Goal: Information Seeking & Learning: Learn about a topic

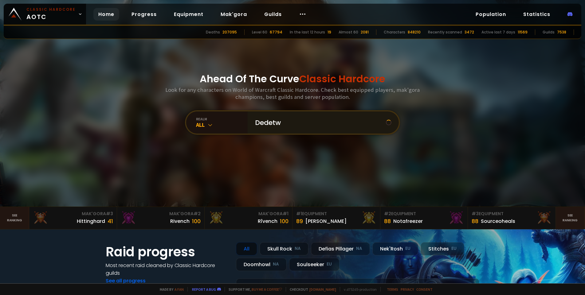
type input "Dedetwo"
click at [283, 122] on input "text" at bounding box center [321, 122] width 140 height 22
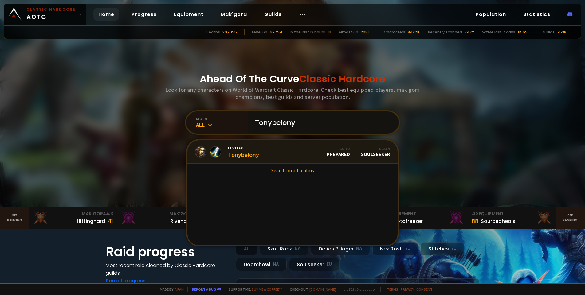
type input "Tonybelony"
click at [274, 146] on link "Level 60 Tonybelony Guild Prepared Realm Soulseeker" at bounding box center [292, 151] width 210 height 23
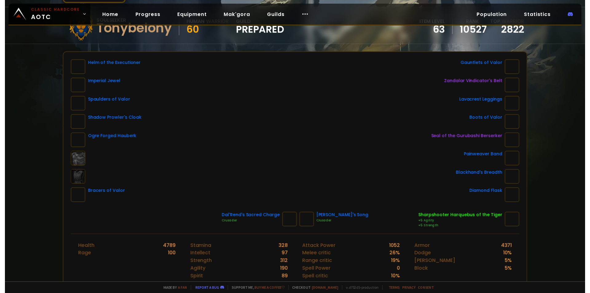
scroll to position [92, 0]
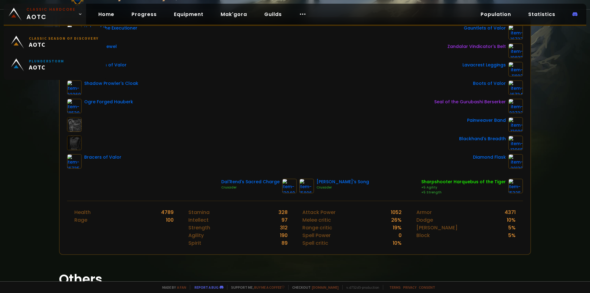
click at [56, 13] on span "Classic Hardcore AOTC" at bounding box center [50, 14] width 49 height 15
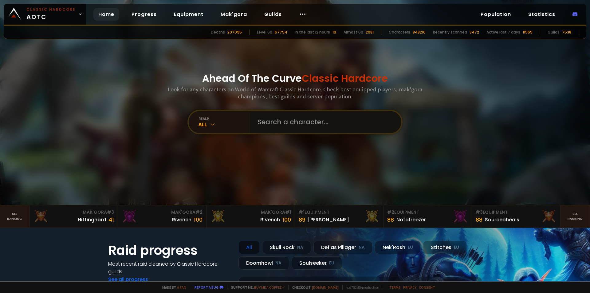
click at [260, 127] on input "text" at bounding box center [324, 122] width 140 height 22
type input "Droodesse"
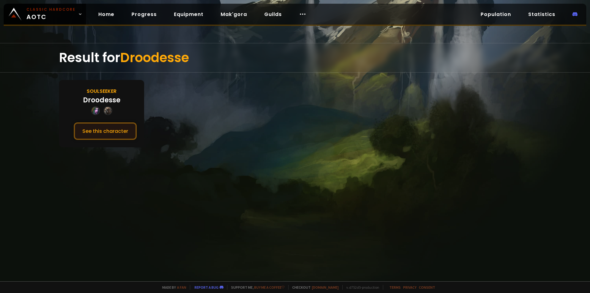
click at [125, 128] on button "See this character" at bounding box center [105, 131] width 63 height 18
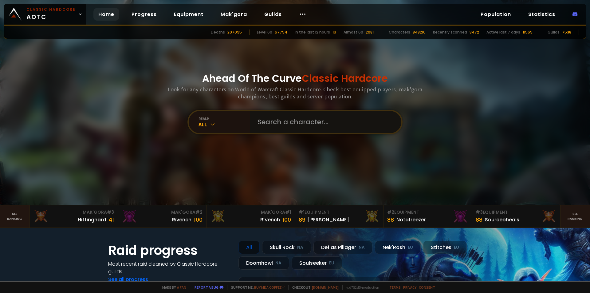
click at [293, 129] on input "text" at bounding box center [324, 122] width 140 height 22
type input "Soulleswar"
click at [294, 121] on input "text" at bounding box center [324, 122] width 140 height 22
type input "Soullesswar"
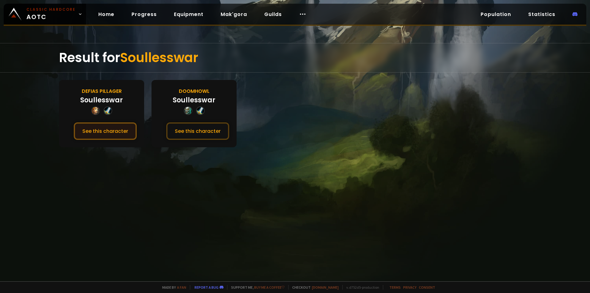
click at [122, 130] on button "See this character" at bounding box center [105, 131] width 63 height 18
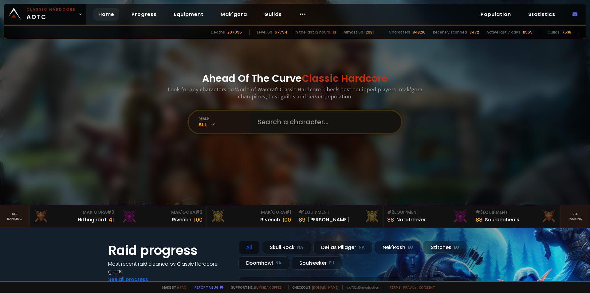
click at [271, 120] on input "text" at bounding box center [324, 122] width 140 height 22
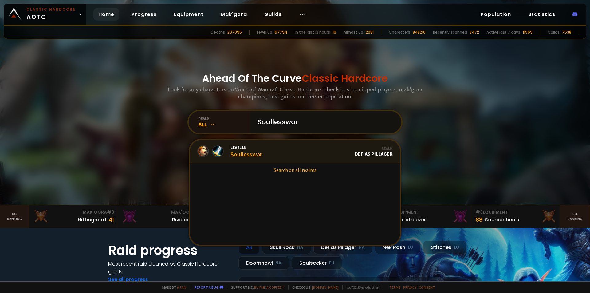
type input "Soullesswar"
click at [267, 153] on link "Level 13 Soullesswar Realm Defias Pillager" at bounding box center [295, 151] width 210 height 23
